Goal: Information Seeking & Learning: Learn about a topic

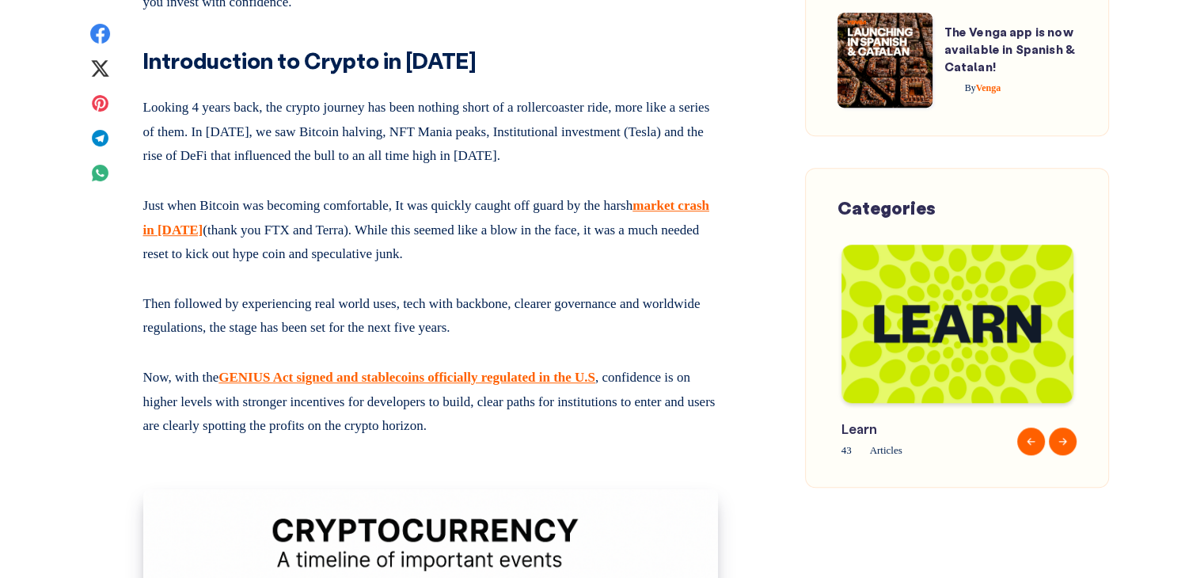
scroll to position [1038, 0]
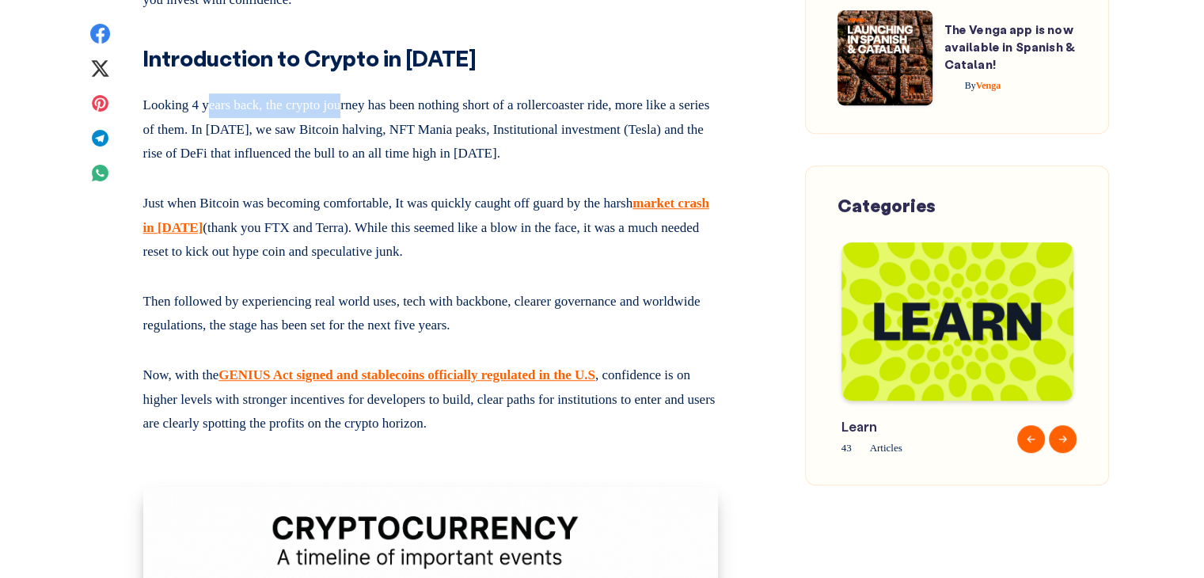
drag, startPoint x: 232, startPoint y: 124, endPoint x: 355, endPoint y: 127, distance: 122.7
click at [355, 127] on p "Looking 4 years back, the crypto journey has been nothing short of a rollercoas…" at bounding box center [430, 126] width 575 height 79
click at [421, 129] on p "Looking 4 years back, the crypto journey has been nothing short of a rollercoas…" at bounding box center [430, 126] width 575 height 79
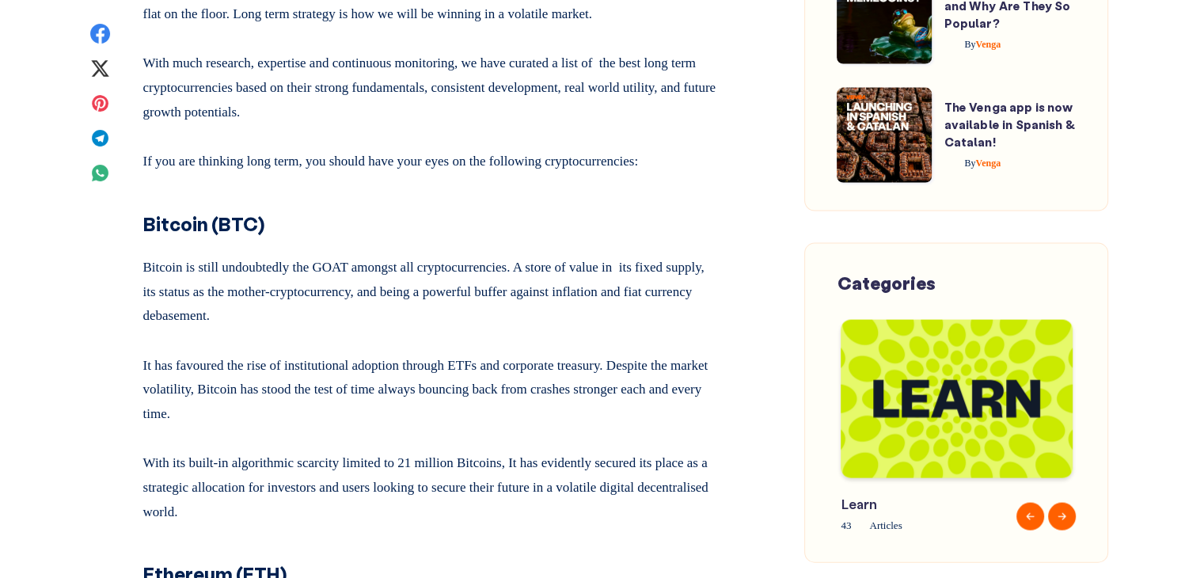
scroll to position [2115, 0]
drag, startPoint x: 394, startPoint y: 287, endPoint x: 405, endPoint y: 287, distance: 11.1
click at [405, 287] on p "Bitcoin is still undoubtedly the GOAT amongst all cryptocurrencies. A store of …" at bounding box center [430, 288] width 575 height 79
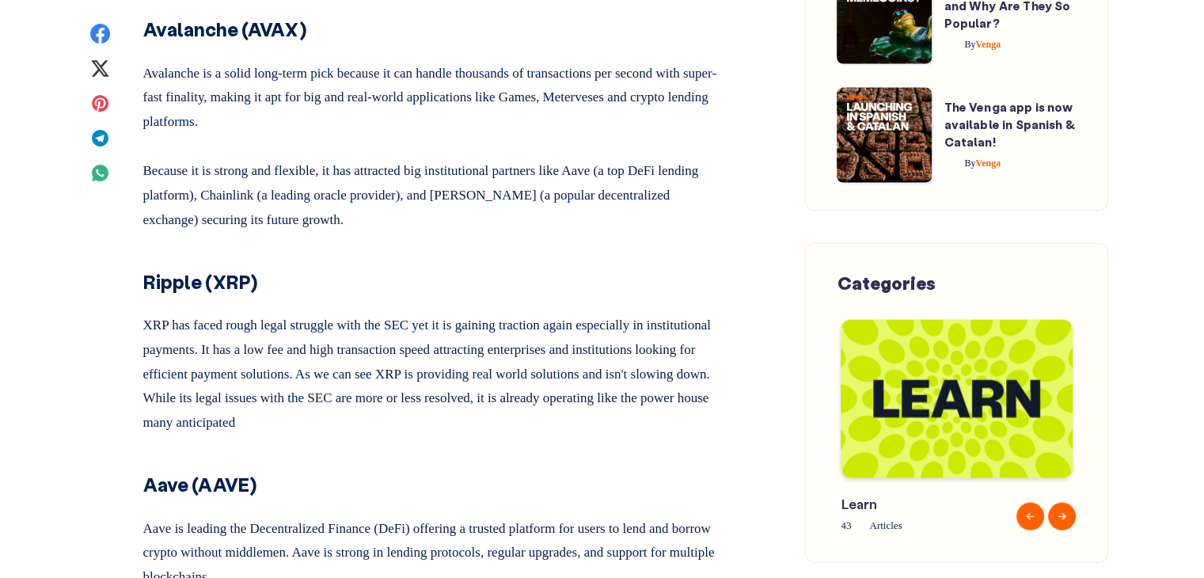
scroll to position [3900, 0]
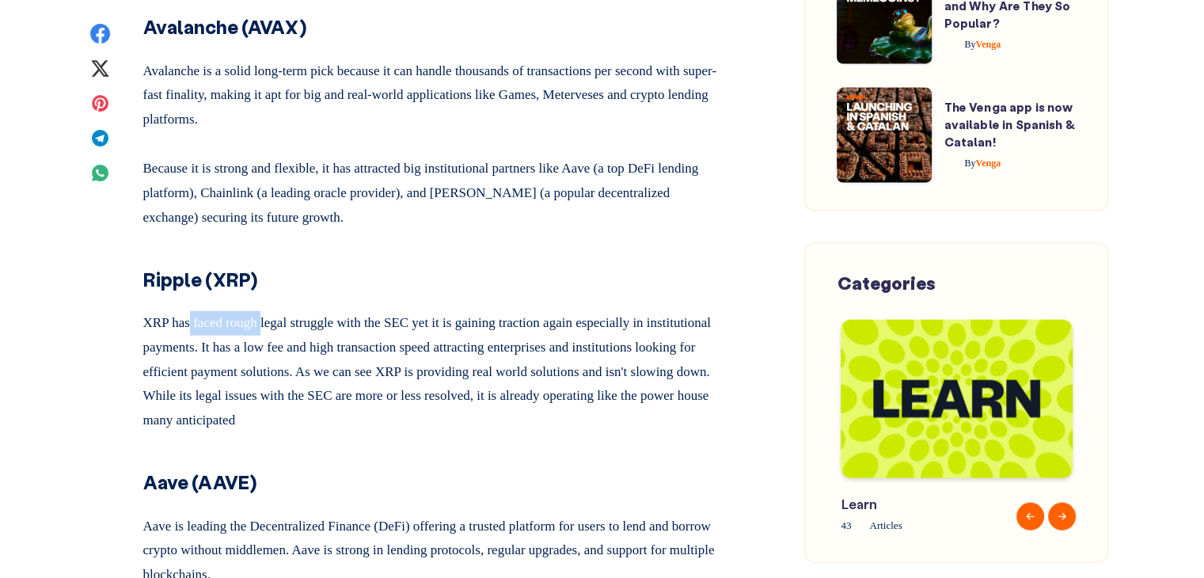
drag, startPoint x: 193, startPoint y: 373, endPoint x: 271, endPoint y: 369, distance: 77.7
click at [271, 369] on p "XRP has faced rough legal struggle with the SEC yet it is gaining traction agai…" at bounding box center [430, 368] width 575 height 127
drag, startPoint x: 329, startPoint y: 372, endPoint x: 480, endPoint y: 374, distance: 151.2
click at [480, 374] on p "XRP has faced rough legal struggle with the SEC yet it is gaining traction agai…" at bounding box center [430, 368] width 575 height 127
drag, startPoint x: 509, startPoint y: 372, endPoint x: 595, endPoint y: 370, distance: 86.3
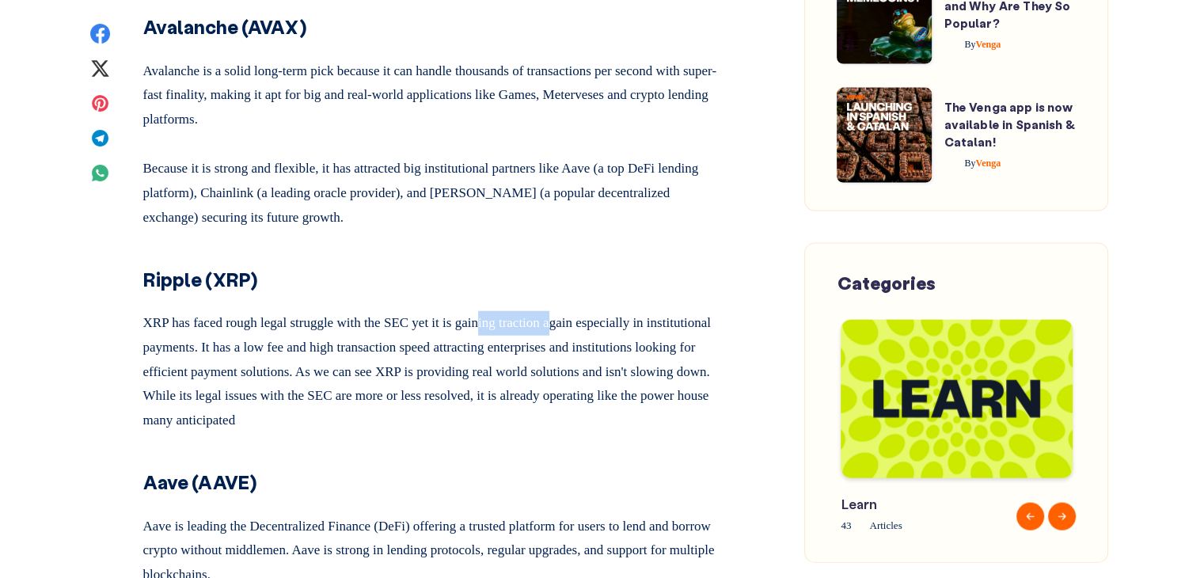
click at [595, 370] on p "XRP has faced rough legal struggle with the SEC yet it is gaining traction agai…" at bounding box center [430, 368] width 575 height 127
drag, startPoint x: 634, startPoint y: 374, endPoint x: 681, endPoint y: 374, distance: 46.7
click at [681, 374] on p "XRP has faced rough legal struggle with the SEC yet it is gaining traction agai…" at bounding box center [430, 368] width 575 height 127
click at [348, 406] on p "XRP has faced rough legal struggle with the SEC yet it is gaining traction agai…" at bounding box center [430, 368] width 575 height 127
drag, startPoint x: 215, startPoint y: 389, endPoint x: 261, endPoint y: 390, distance: 45.9
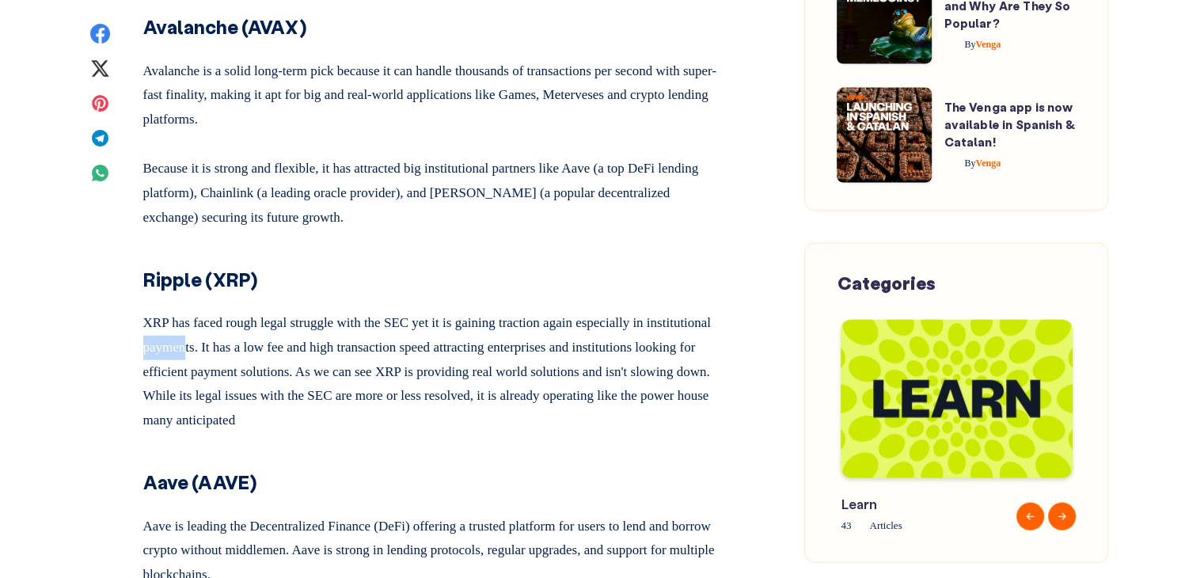
click at [261, 390] on p "XRP has faced rough legal struggle with the SEC yet it is gaining traction agai…" at bounding box center [430, 368] width 575 height 127
drag, startPoint x: 282, startPoint y: 393, endPoint x: 329, endPoint y: 394, distance: 46.7
click at [329, 394] on p "XRP has faced rough legal struggle with the SEC yet it is gaining traction agai…" at bounding box center [430, 368] width 575 height 127
drag, startPoint x: 360, startPoint y: 397, endPoint x: 456, endPoint y: 393, distance: 95.8
click at [456, 393] on p "XRP has faced rough legal struggle with the SEC yet it is gaining traction agai…" at bounding box center [430, 368] width 575 height 127
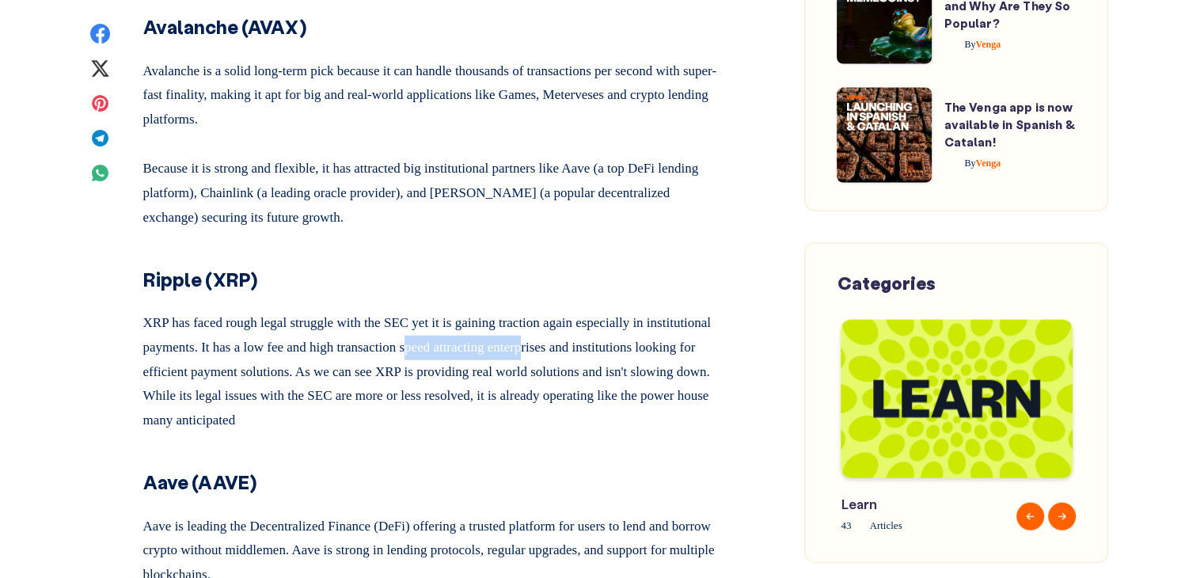
drag, startPoint x: 502, startPoint y: 393, endPoint x: 633, endPoint y: 394, distance: 131.4
click at [633, 394] on p "XRP has faced rough legal struggle with the SEC yet it is gaining traction agai…" at bounding box center [430, 368] width 575 height 127
click at [532, 405] on p "XRP has faced rough legal struggle with the SEC yet it is gaining traction agai…" at bounding box center [430, 368] width 575 height 127
drag, startPoint x: 206, startPoint y: 412, endPoint x: 279, endPoint y: 416, distance: 72.9
click at [279, 416] on p "XRP has faced rough legal struggle with the SEC yet it is gaining traction agai…" at bounding box center [430, 368] width 575 height 127
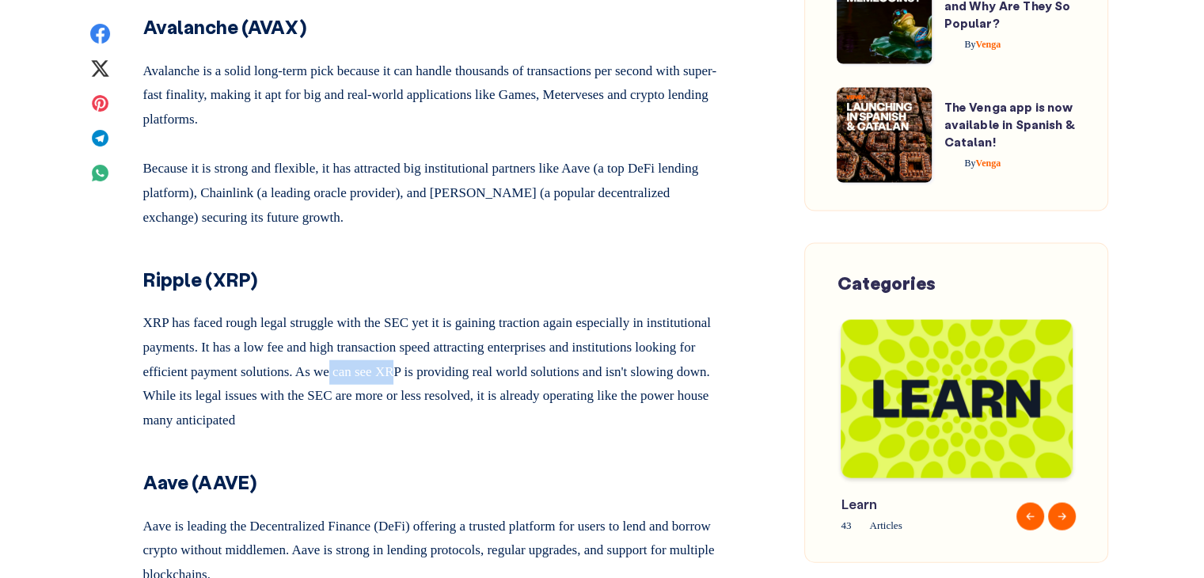
drag, startPoint x: 478, startPoint y: 418, endPoint x: 553, endPoint y: 422, distance: 75.3
click at [553, 422] on p "XRP has faced rough legal struggle with the SEC yet it is gaining traction agai…" at bounding box center [430, 368] width 575 height 127
drag, startPoint x: 597, startPoint y: 424, endPoint x: 668, endPoint y: 421, distance: 71.3
click at [668, 421] on p "XRP has faced rough legal struggle with the SEC yet it is gaining traction agai…" at bounding box center [430, 368] width 575 height 127
click at [464, 423] on p "XRP has faced rough legal struggle with the SEC yet it is gaining traction agai…" at bounding box center [430, 368] width 575 height 127
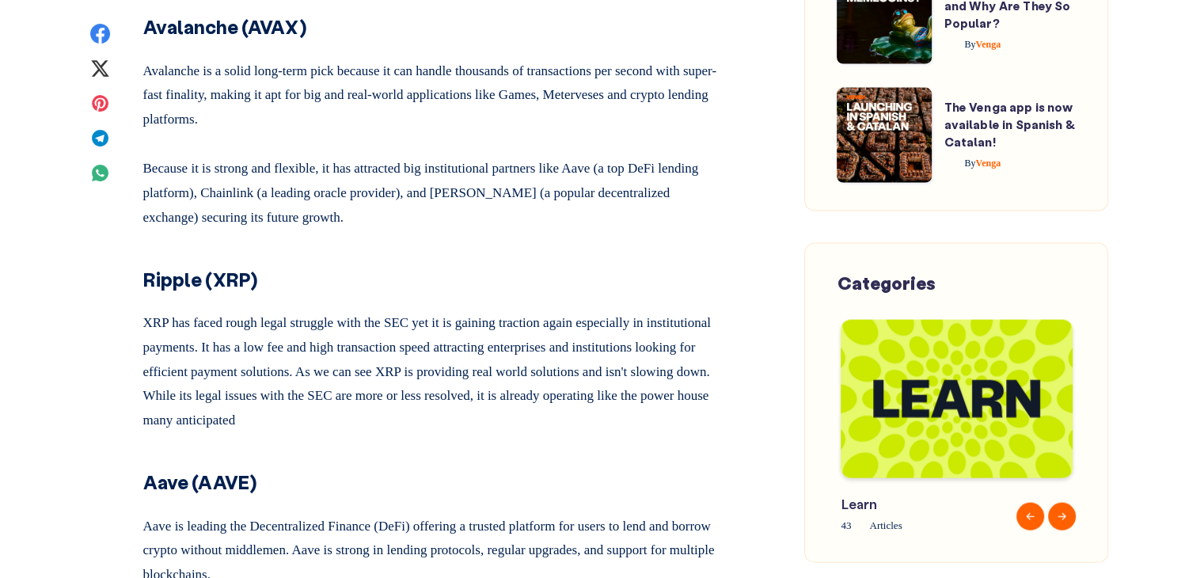
scroll to position [3964, 0]
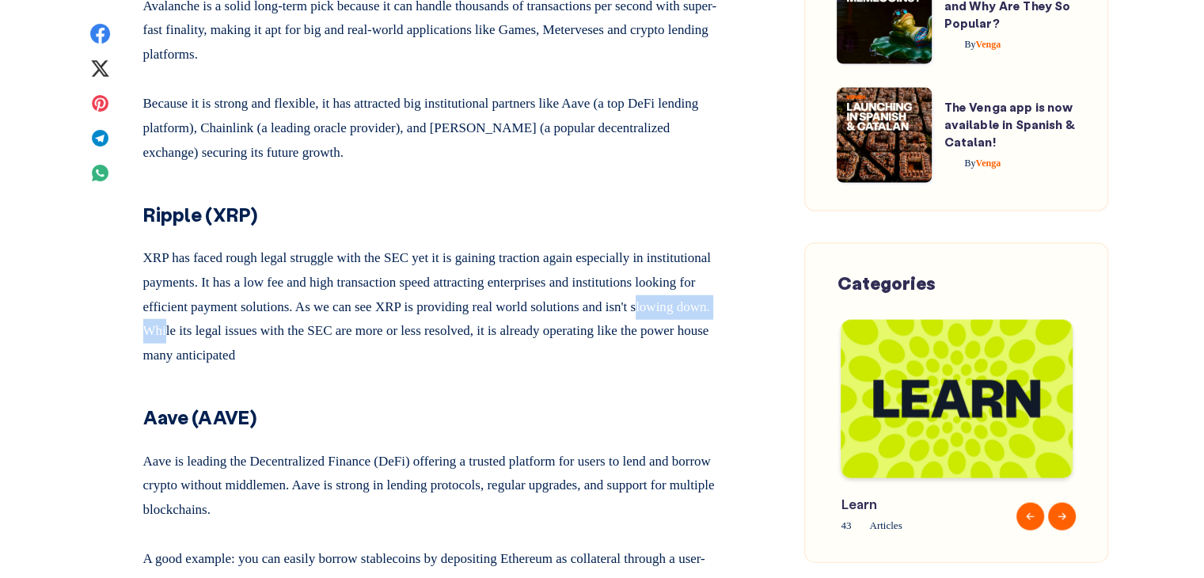
drag, startPoint x: 269, startPoint y: 386, endPoint x: 378, endPoint y: 390, distance: 109.3
click at [378, 367] on p "XRP has faced rough legal struggle with the SEC yet it is gaining traction agai…" at bounding box center [430, 303] width 575 height 127
click at [444, 367] on p "XRP has faced rough legal struggle with the SEC yet it is gaining traction agai…" at bounding box center [430, 303] width 575 height 127
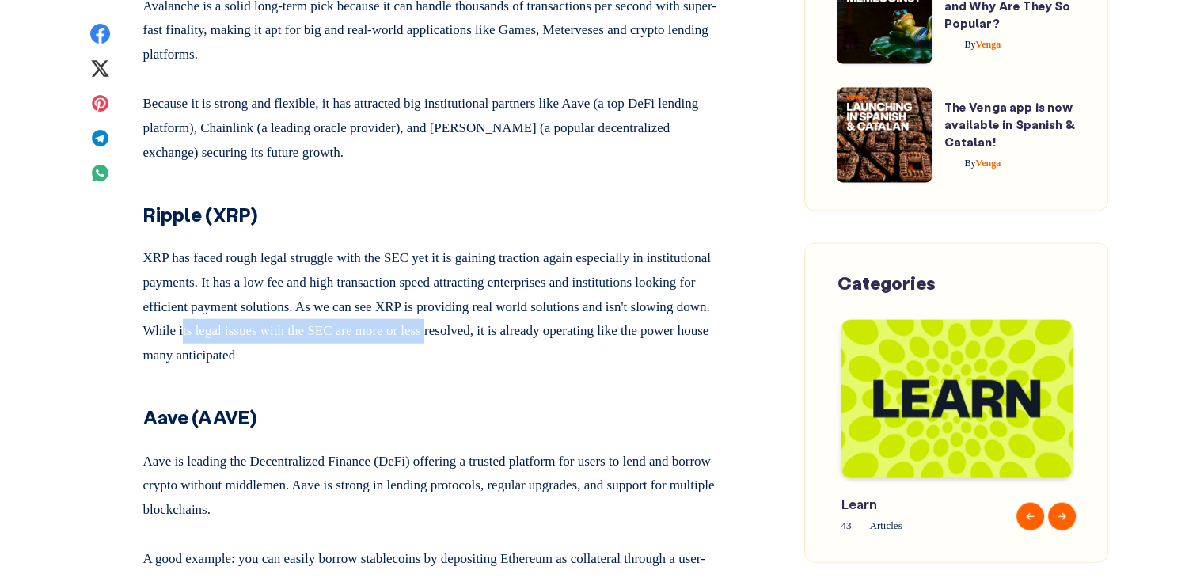
drag, startPoint x: 379, startPoint y: 379, endPoint x: 648, endPoint y: 382, distance: 269.2
click at [648, 367] on p "XRP has faced rough legal struggle with the SEC yet it is gaining traction agai…" at bounding box center [430, 303] width 575 height 127
click at [199, 367] on p "XRP has faced rough legal struggle with the SEC yet it is gaining traction agai…" at bounding box center [430, 303] width 575 height 127
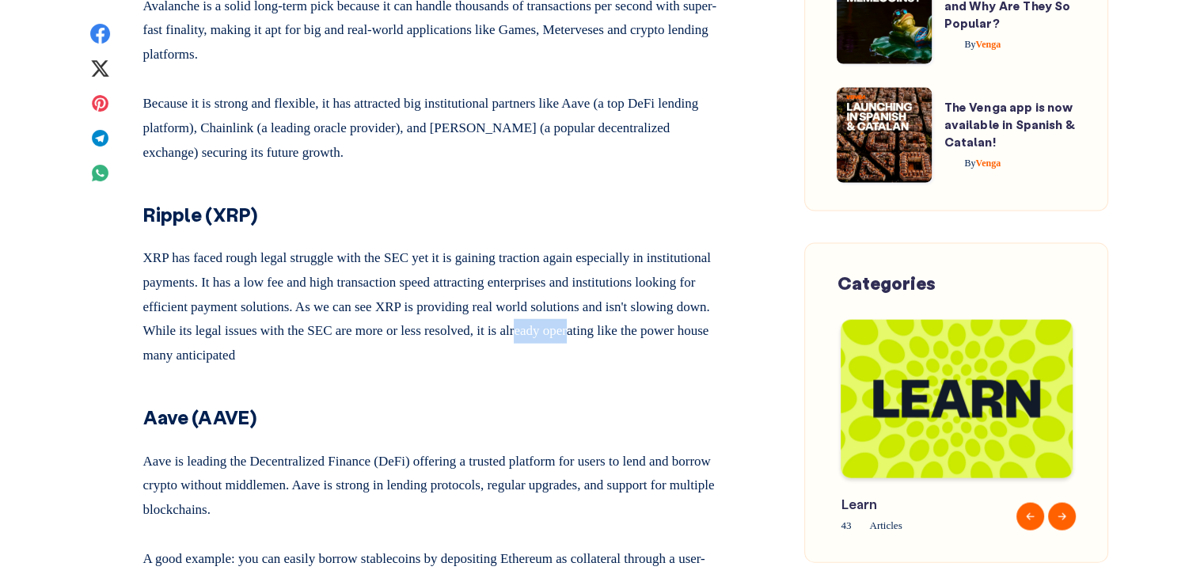
drag, startPoint x: 168, startPoint y: 406, endPoint x: 230, endPoint y: 392, distance: 64.1
click at [230, 367] on p "XRP has faced rough legal struggle with the SEC yet it is gaining traction agai…" at bounding box center [430, 303] width 575 height 127
drag, startPoint x: 285, startPoint y: 400, endPoint x: 443, endPoint y: 410, distance: 158.7
click at [443, 367] on p "XRP has faced rough legal struggle with the SEC yet it is gaining traction agai…" at bounding box center [430, 303] width 575 height 127
click at [446, 367] on p "XRP has faced rough legal struggle with the SEC yet it is gaining traction agai…" at bounding box center [430, 303] width 575 height 127
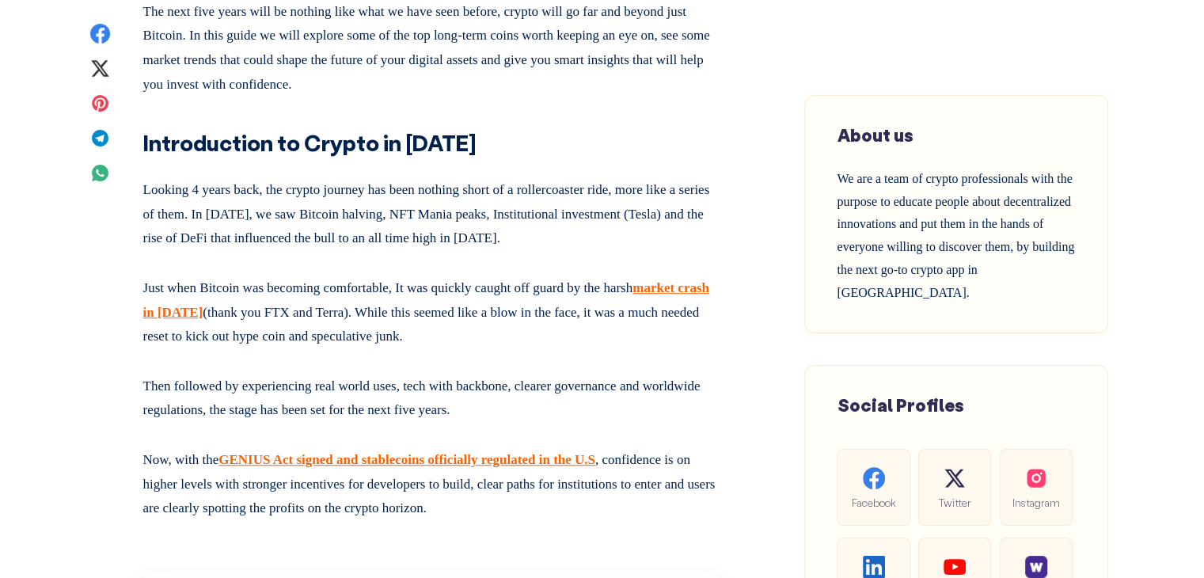
scroll to position [635, 0]
